Goal: Manage account settings

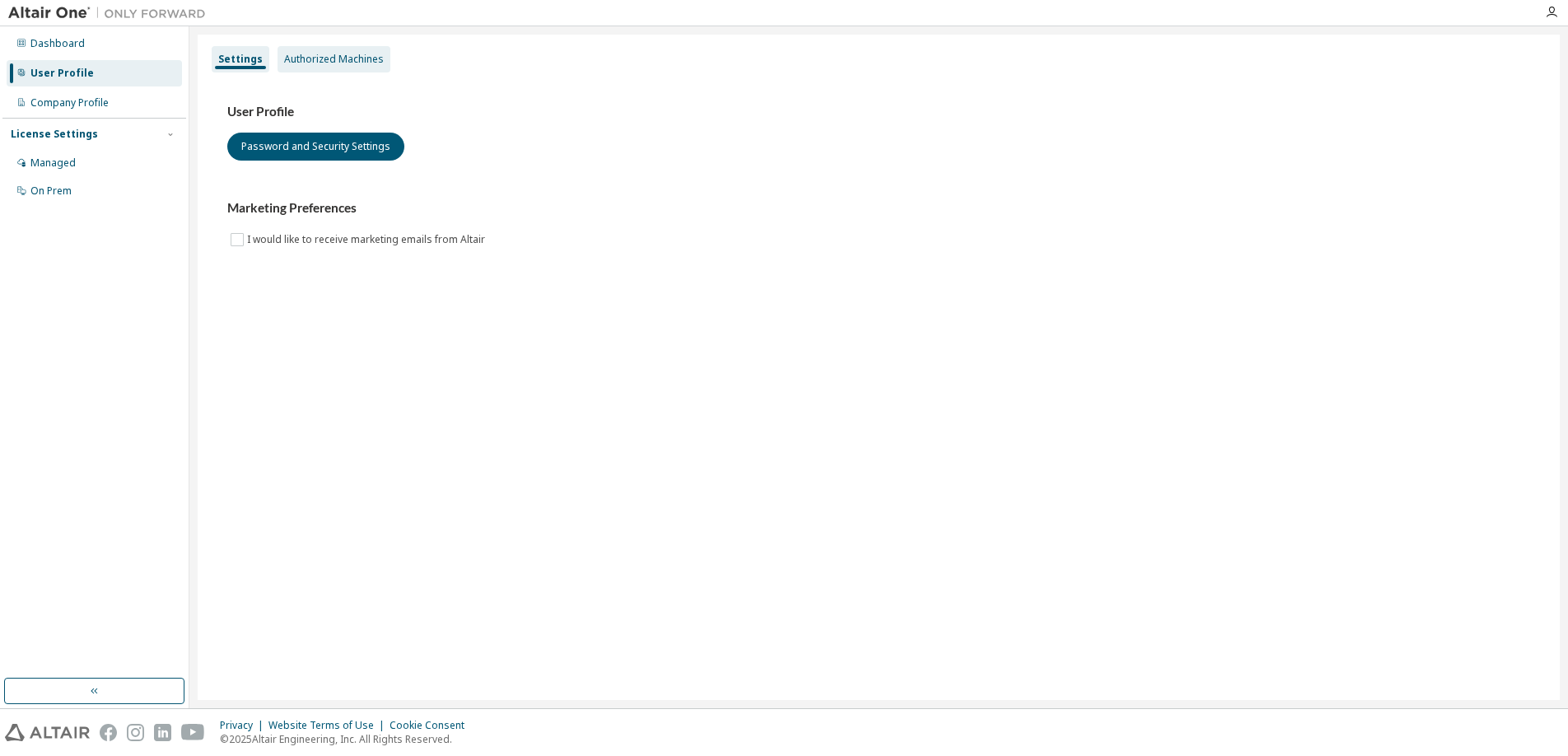
click at [321, 62] on div "Authorized Machines" at bounding box center [334, 59] width 100 height 13
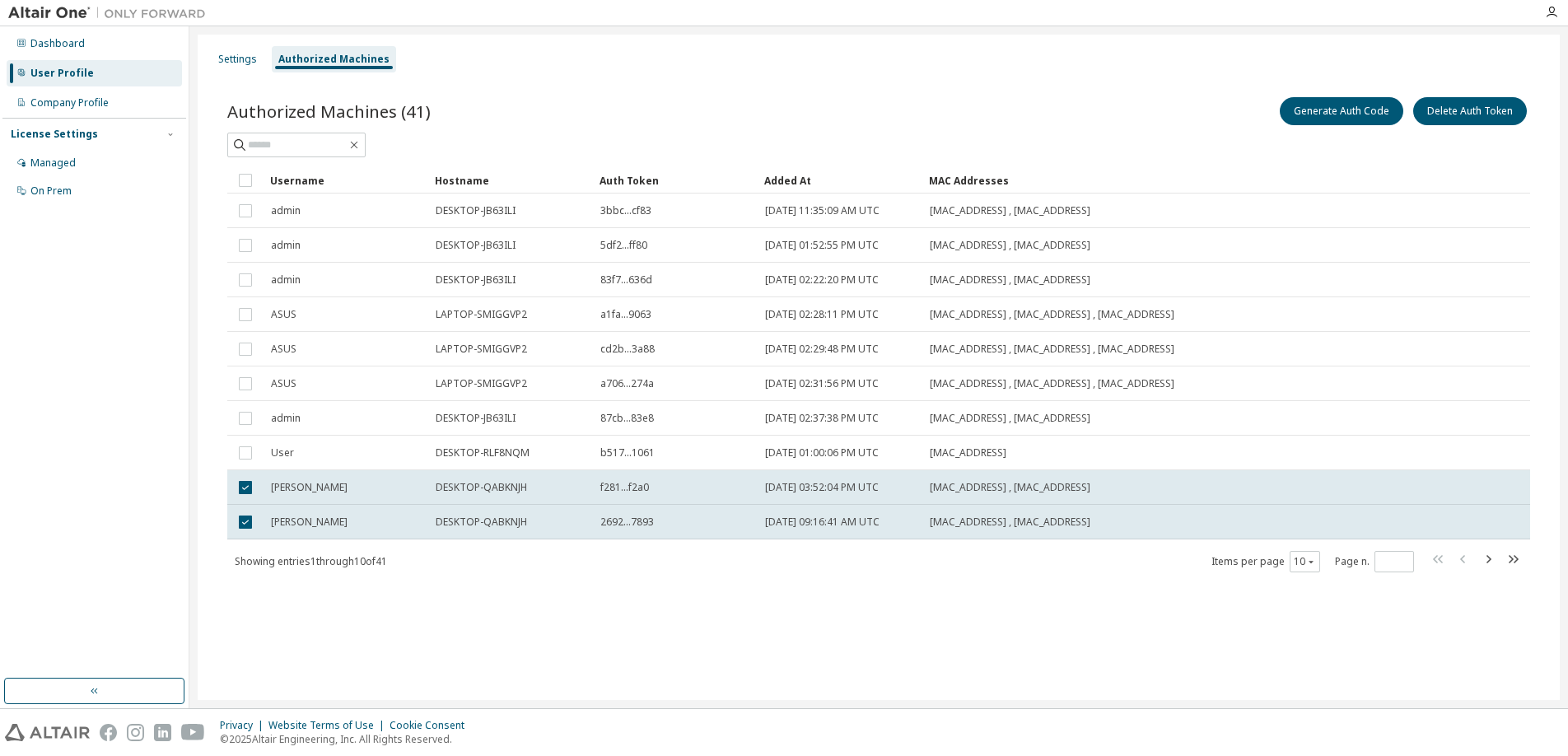
click at [764, 623] on div "Settings Authorized Machines Authorized Machines (41) Generate Auth Code Delete…" at bounding box center [879, 367] width 1362 height 665
click at [1512, 558] on icon "button" at bounding box center [1514, 559] width 10 height 8
type input "*"
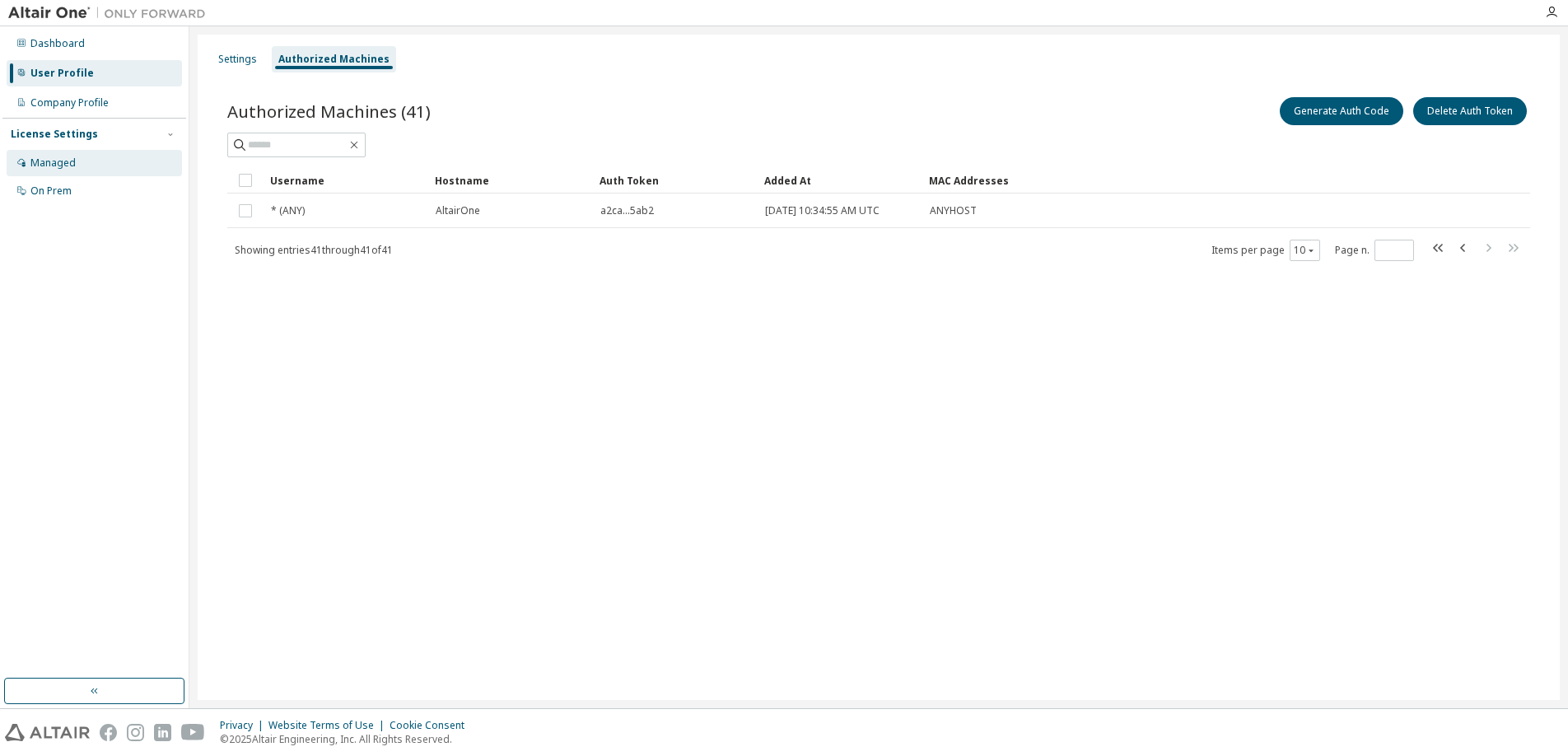
click at [70, 169] on div "Managed" at bounding box center [52, 162] width 45 height 13
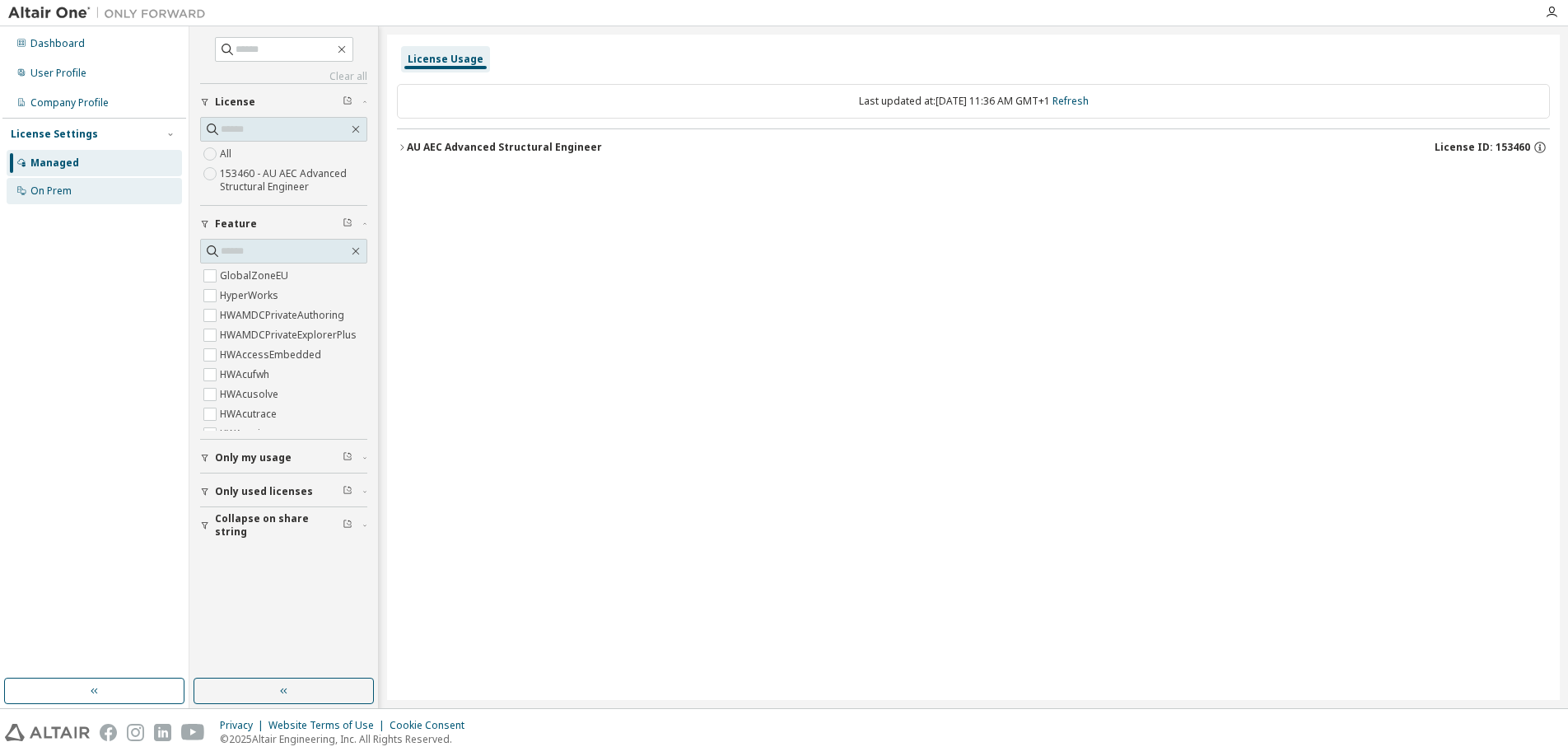
click at [66, 190] on div "On Prem" at bounding box center [50, 190] width 41 height 13
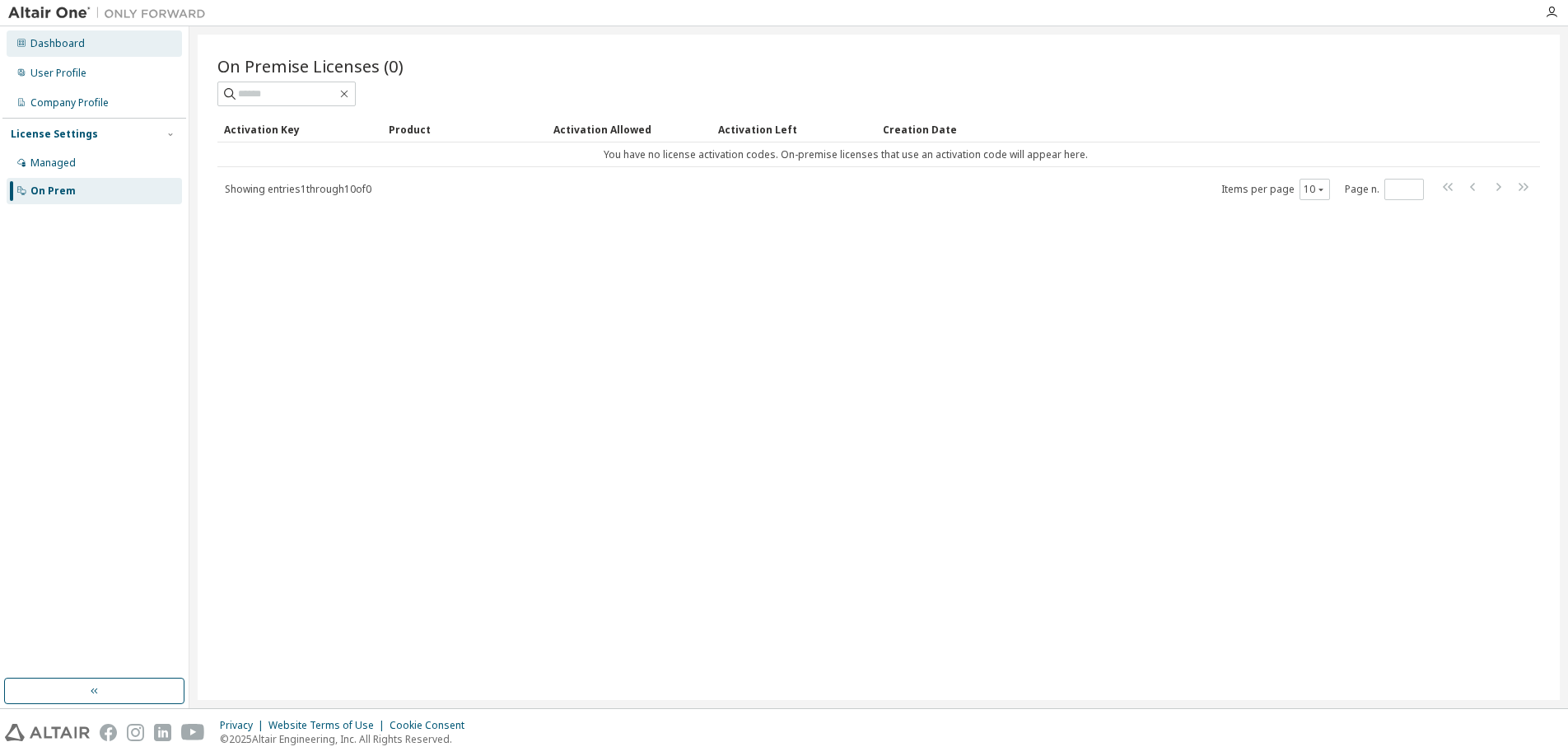
click at [63, 50] on div "Dashboard" at bounding box center [94, 43] width 175 height 26
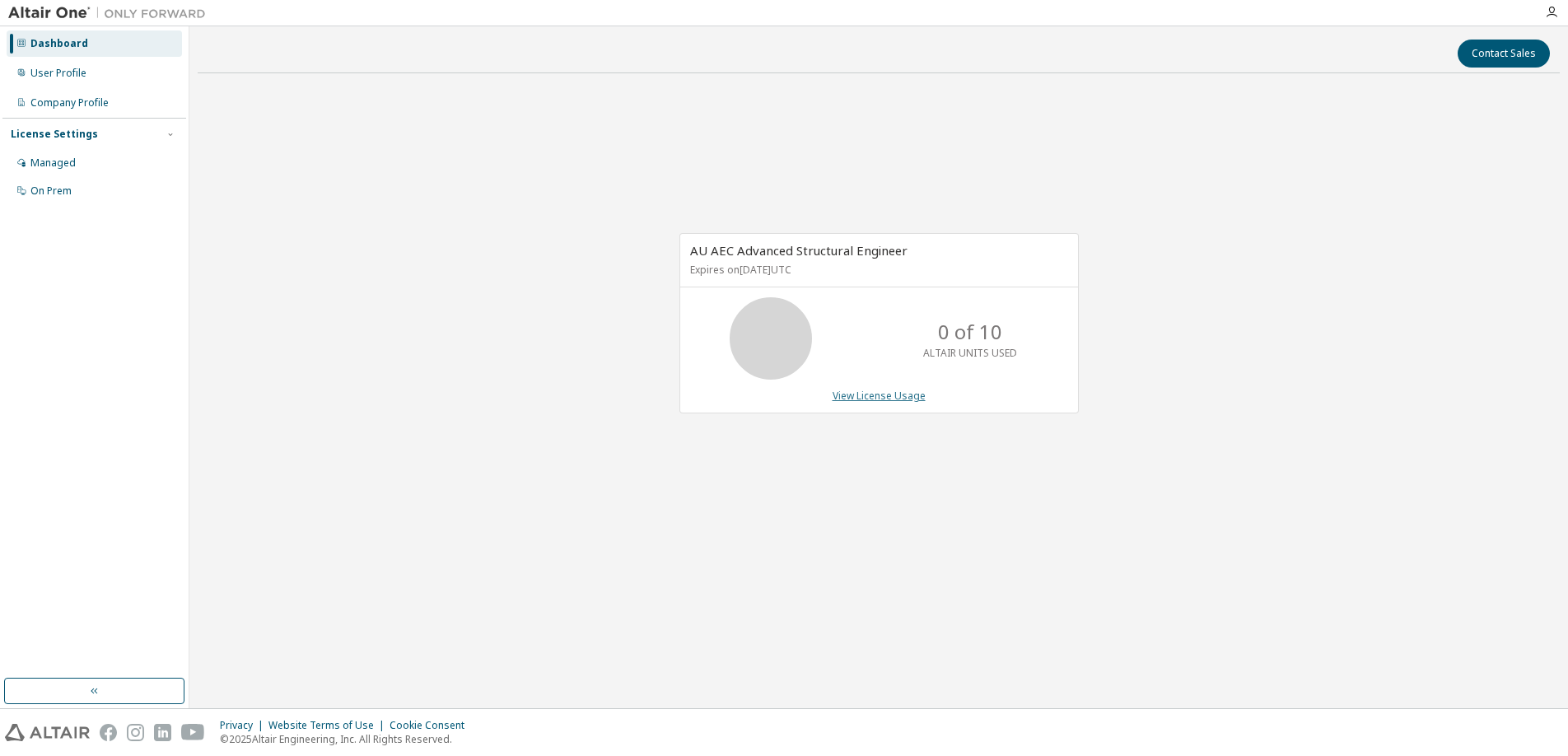
click at [888, 396] on link "View License Usage" at bounding box center [878, 396] width 93 height 14
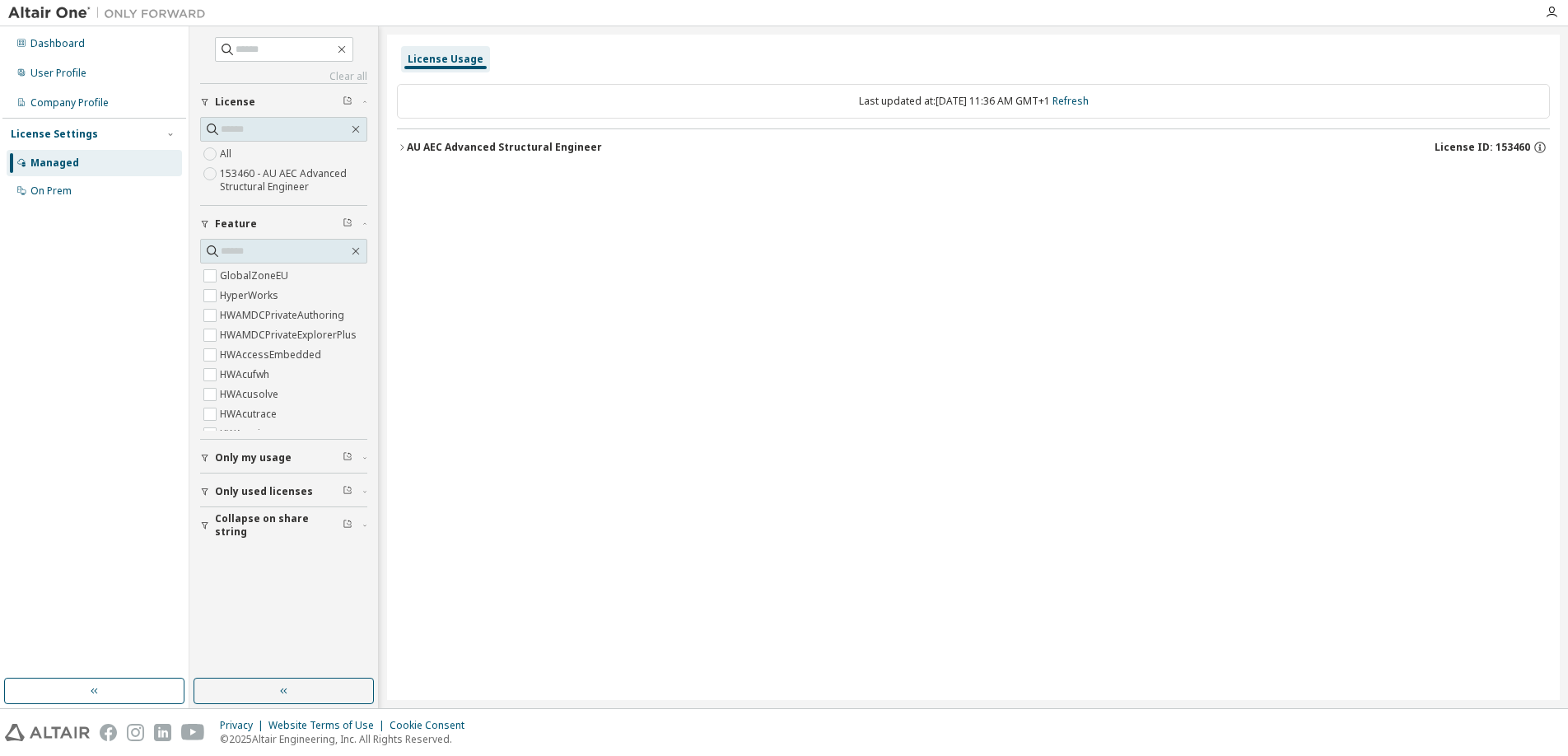
click at [440, 148] on div "AU AEC Advanced Structural Engineer" at bounding box center [504, 147] width 195 height 13
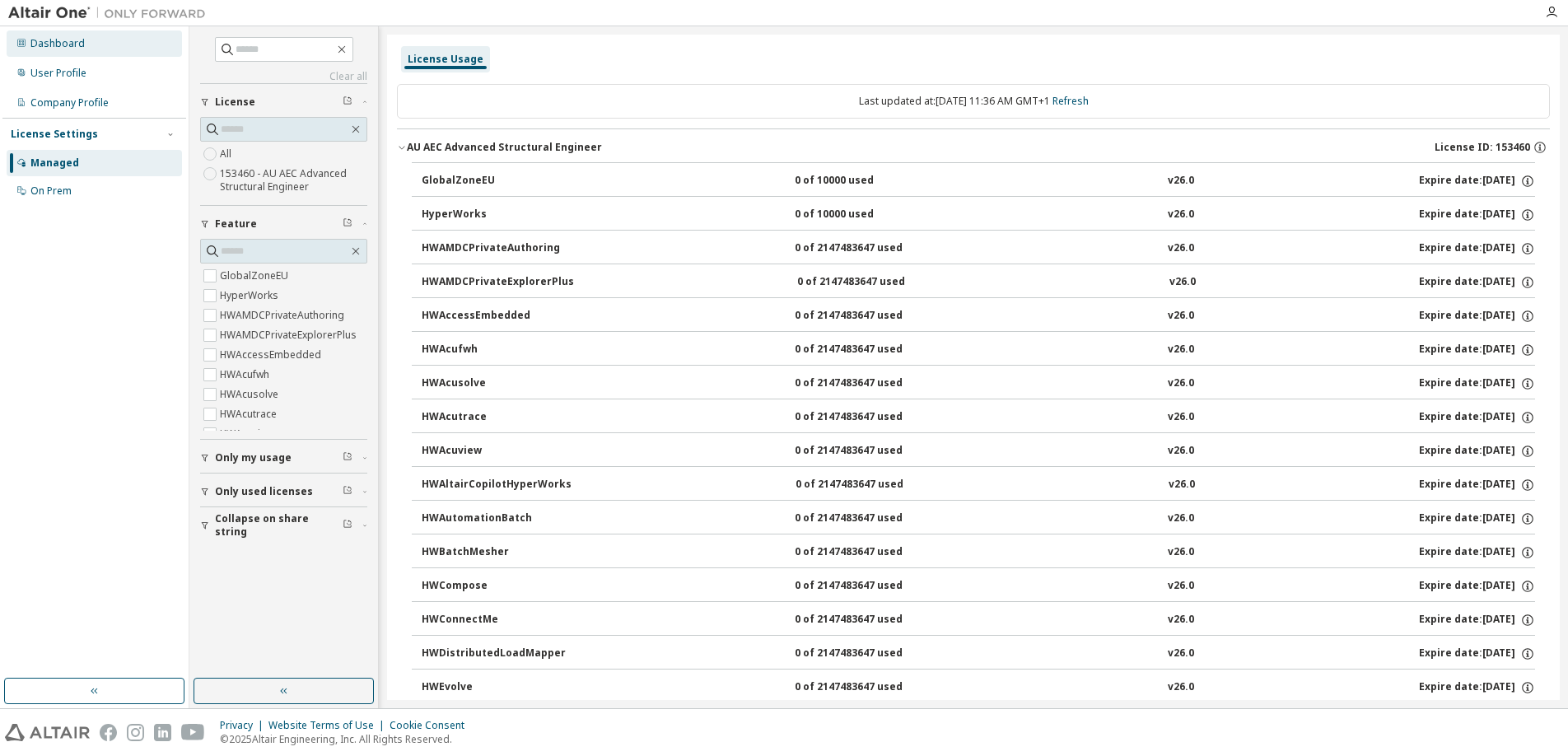
click at [69, 45] on div "Dashboard" at bounding box center [57, 43] width 54 height 13
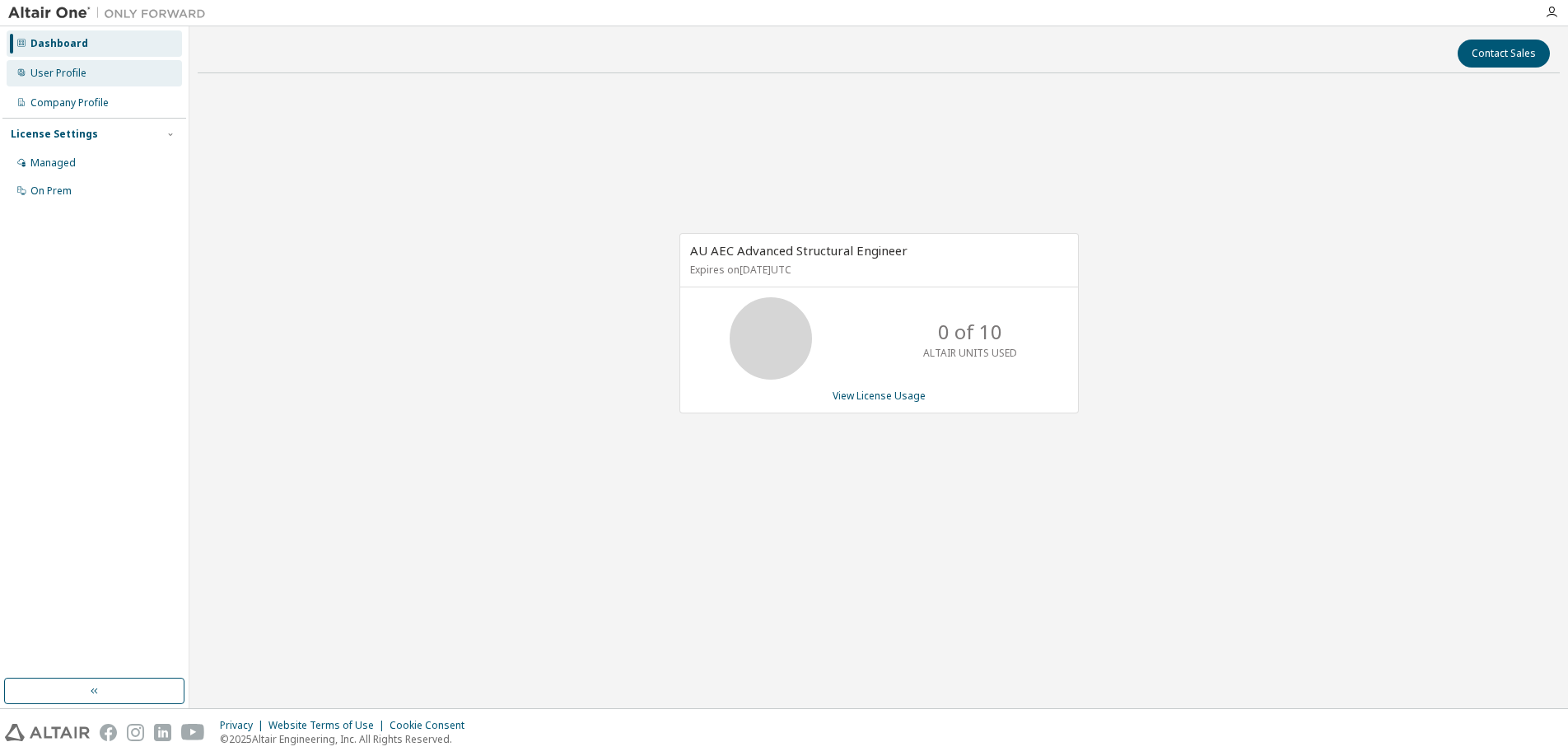
click at [96, 68] on div "User Profile" at bounding box center [94, 73] width 175 height 26
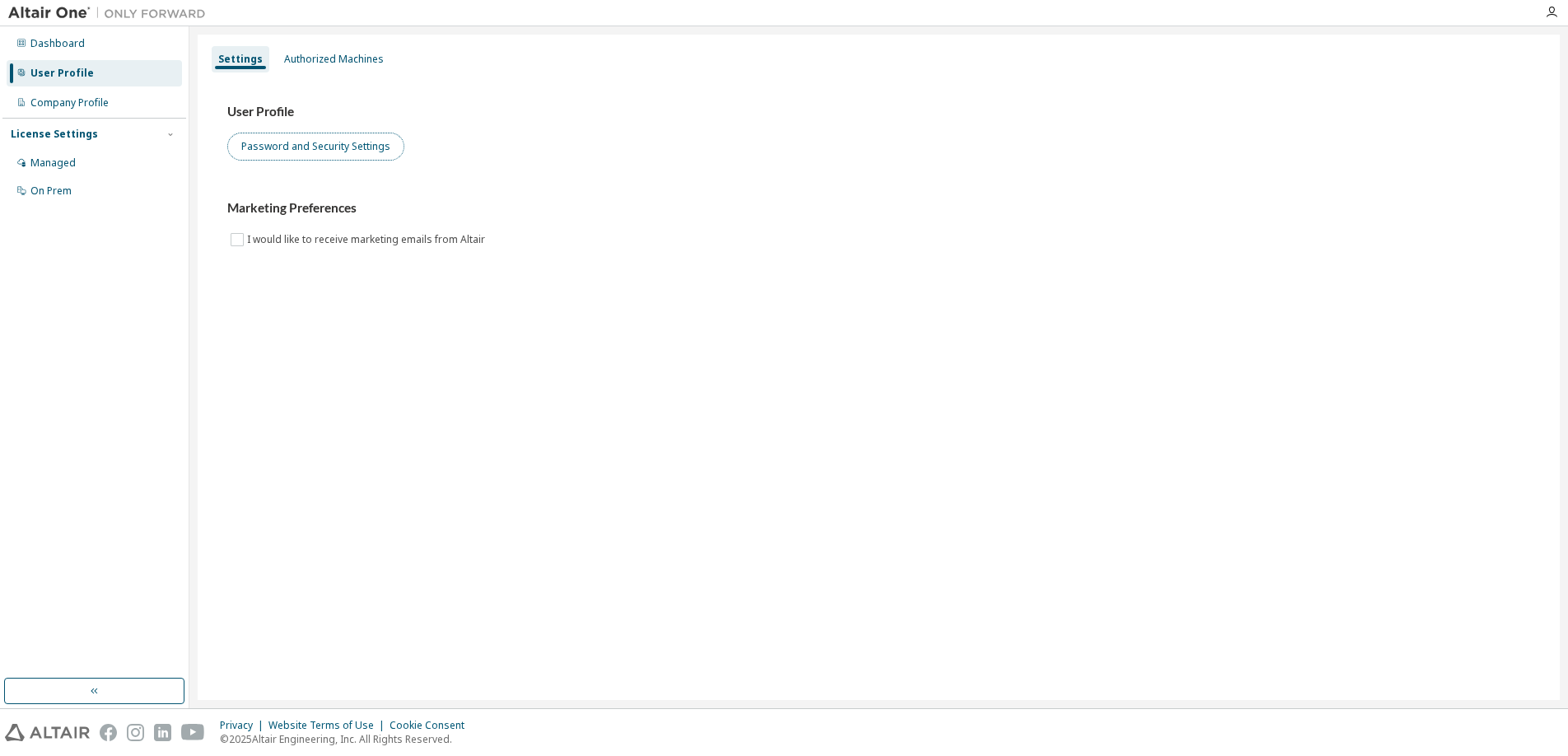
click at [283, 150] on button "Password and Security Settings" at bounding box center [315, 147] width 177 height 28
